Goal: Task Accomplishment & Management: Manage account settings

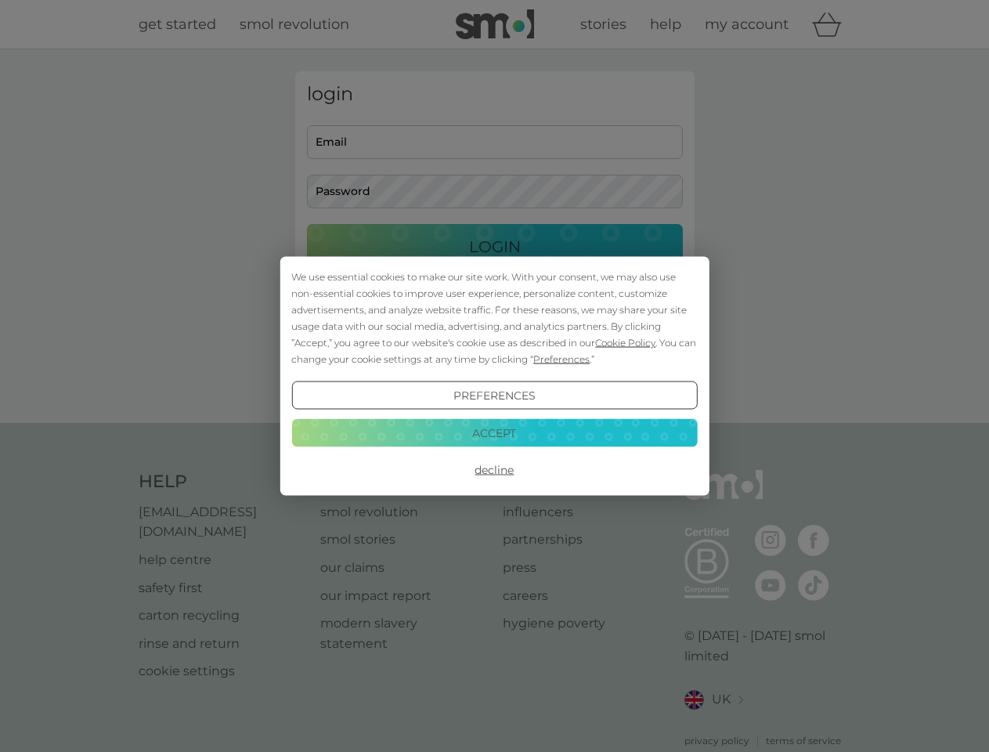
click at [619, 337] on span "Cookie Policy" at bounding box center [625, 343] width 60 height 12
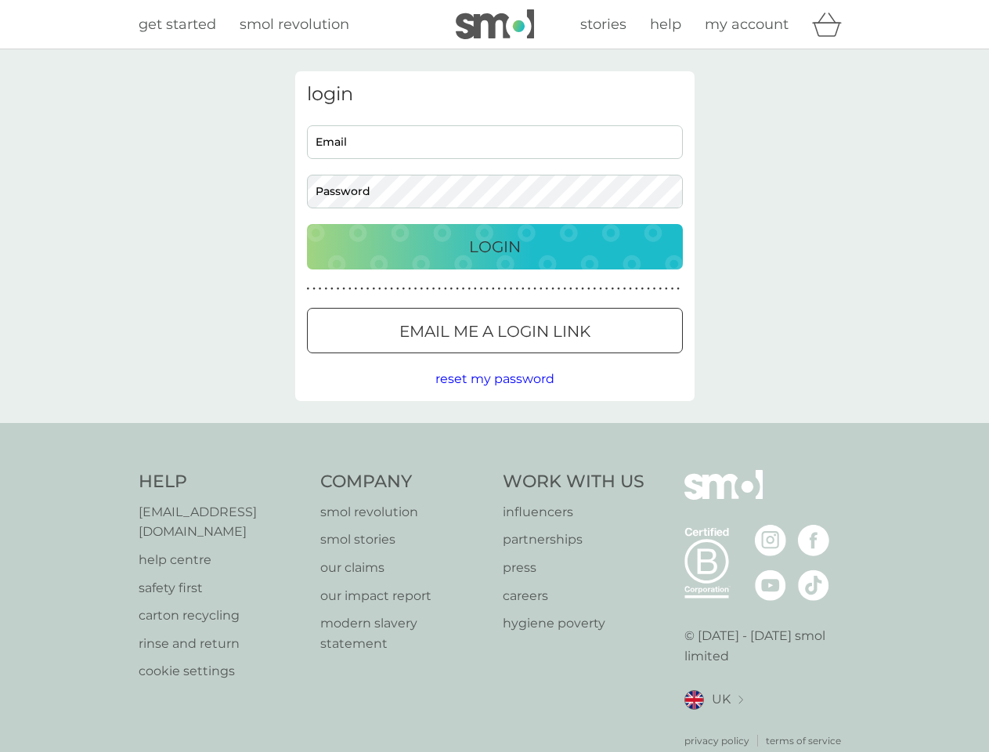
click at [513, 351] on button "Email me a login link" at bounding box center [495, 330] width 376 height 45
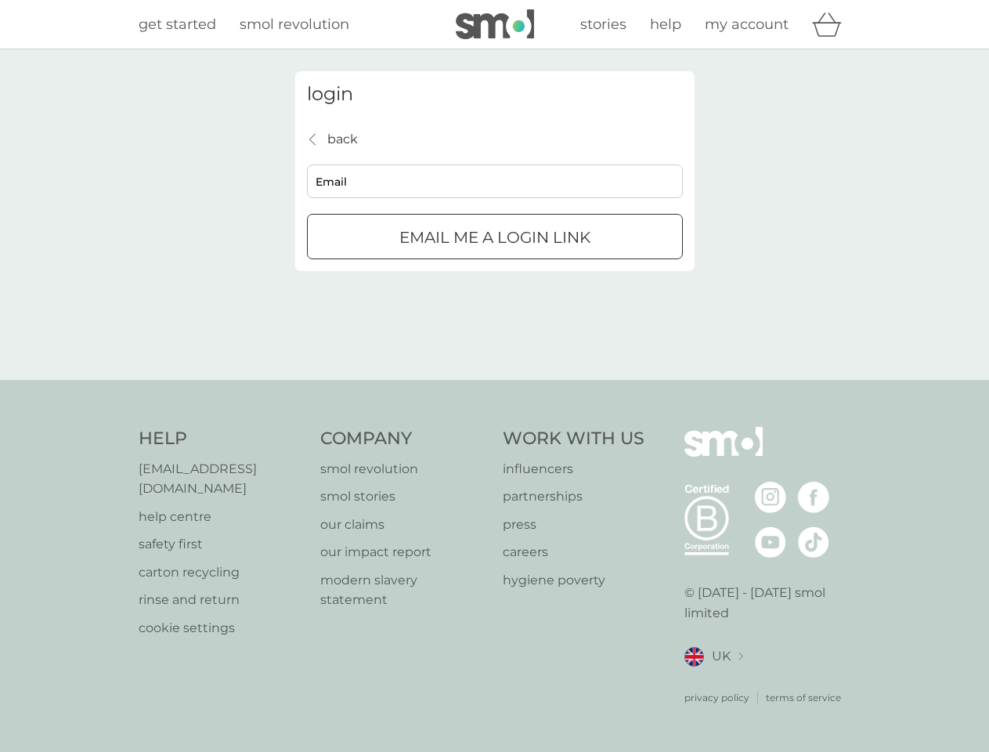
click at [494, 380] on div "login back back Email Email me a login link" at bounding box center [494, 214] width 989 height 330
click at [494, 462] on div "Help [EMAIL_ADDRESS][DOMAIN_NAME] help centre safety first carton recycling rin…" at bounding box center [495, 566] width 713 height 278
click at [494, 425] on div "Help [EMAIL_ADDRESS][DOMAIN_NAME] help centre safety first carton recycling rin…" at bounding box center [494, 566] width 989 height 372
